Goal: Task Accomplishment & Management: Manage account settings

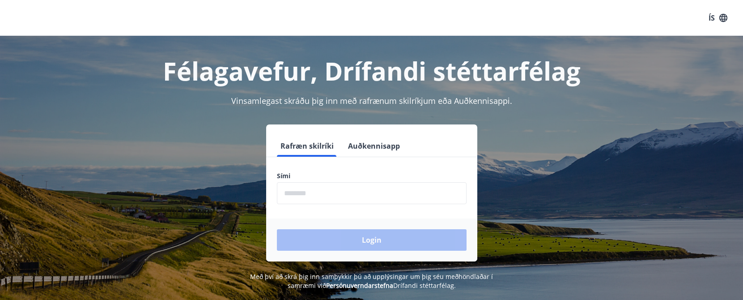
click at [379, 140] on button "Auðkennisapp" at bounding box center [374, 145] width 59 height 21
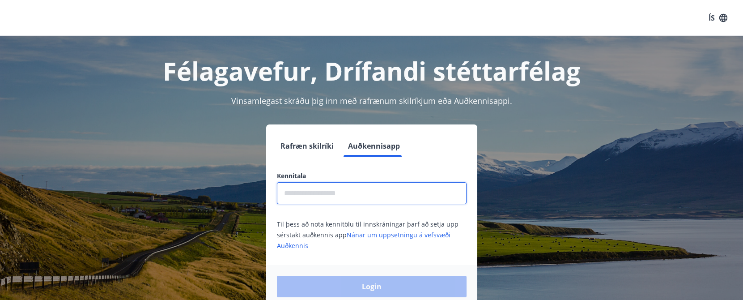
click at [322, 194] on input "text" at bounding box center [372, 193] width 190 height 22
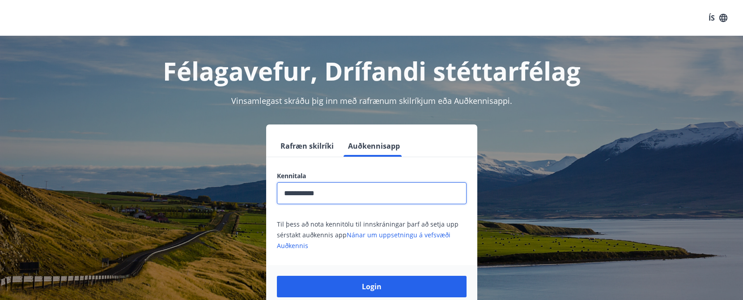
type input "**********"
click at [277, 276] on button "Login" at bounding box center [372, 286] width 190 height 21
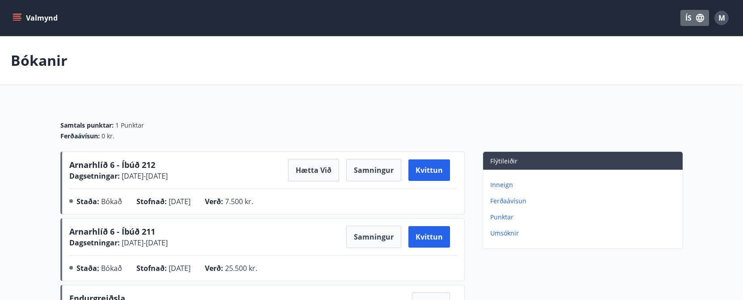
click at [690, 22] on button "ÍS" at bounding box center [695, 18] width 29 height 16
click at [588, 52] on span "English" at bounding box center [588, 56] width 22 height 9
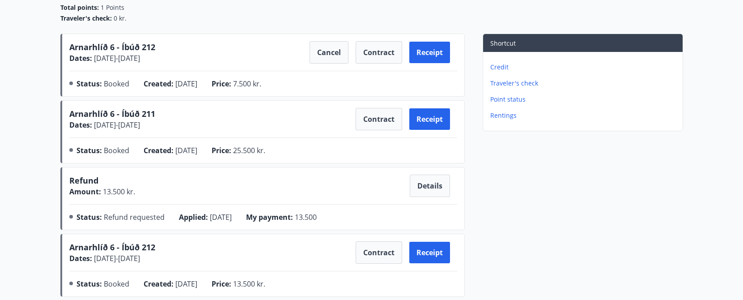
scroll to position [120, 0]
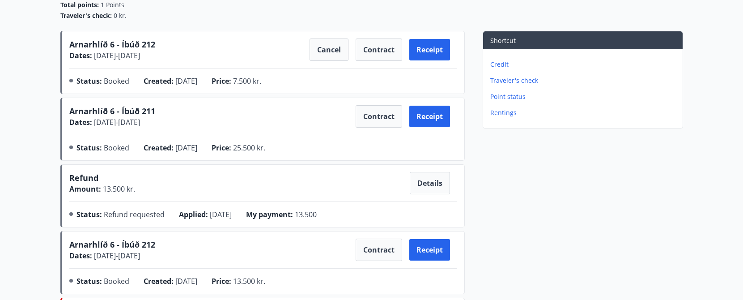
click at [159, 132] on div "Arnarhlíð 6 - Íbúð 211 Dates : [DATE] - [DATE] Contract Receipt Status : Booked…" at bounding box center [263, 130] width 388 height 51
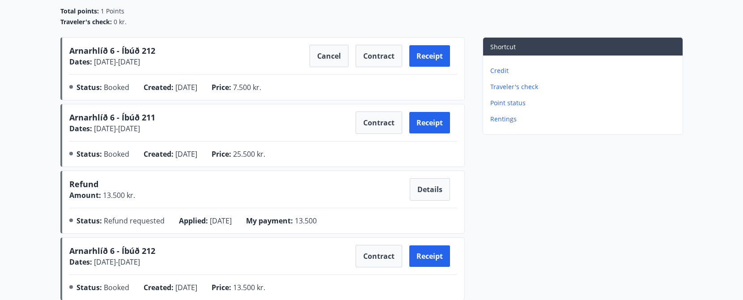
scroll to position [114, 0]
click at [140, 132] on span "[DATE] - [DATE]" at bounding box center [116, 129] width 48 height 10
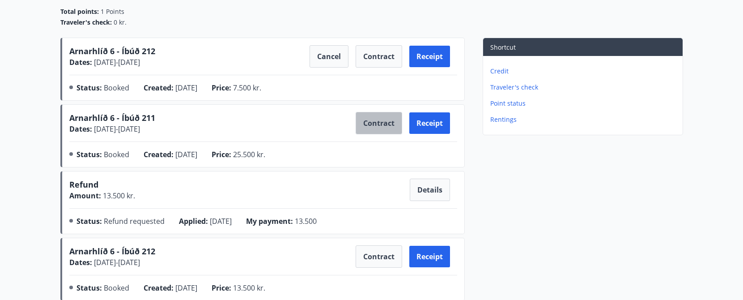
click at [386, 128] on button "Contract" at bounding box center [379, 123] width 47 height 22
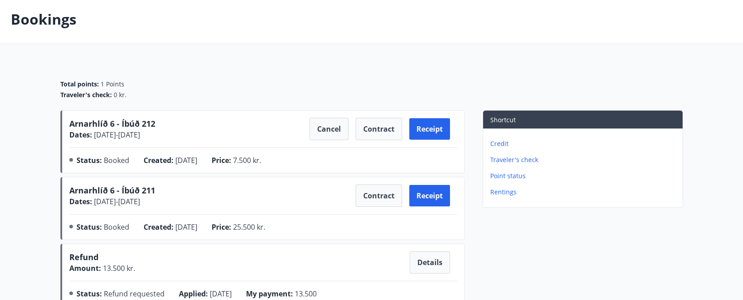
scroll to position [0, 0]
